Goal: Use online tool/utility: Use online tool/utility

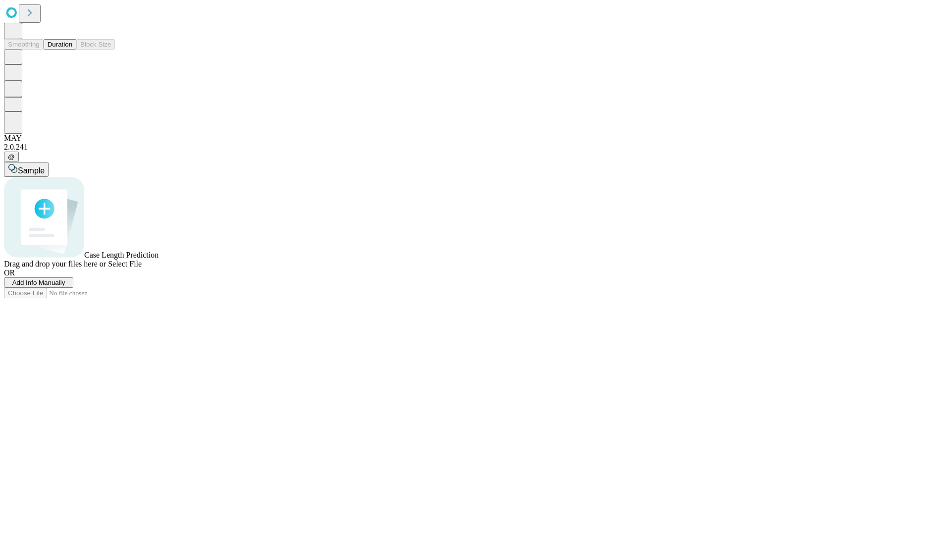
click at [72, 50] on button "Duration" at bounding box center [60, 44] width 33 height 10
click at [45, 166] on span "Sample" at bounding box center [31, 170] width 27 height 8
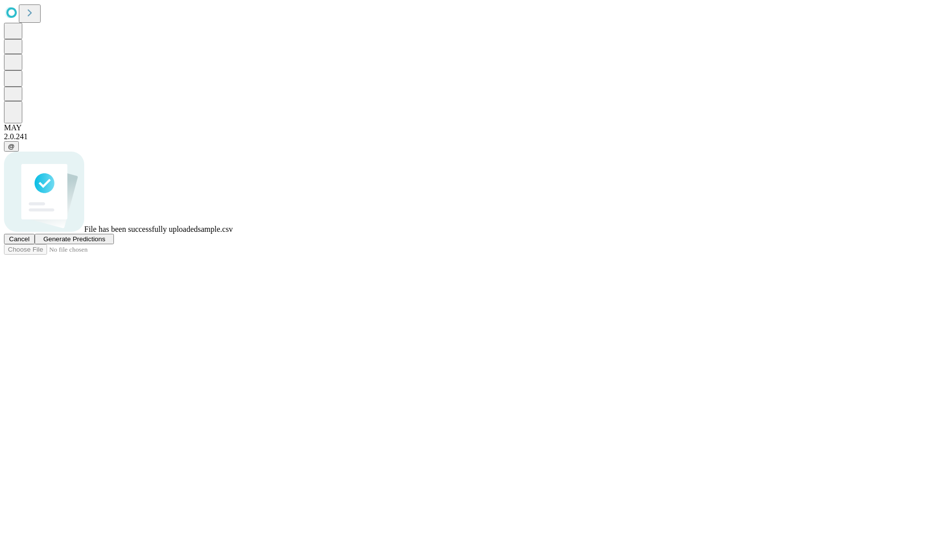
click at [105, 243] on span "Generate Predictions" at bounding box center [74, 238] width 62 height 7
